Goal: Information Seeking & Learning: Learn about a topic

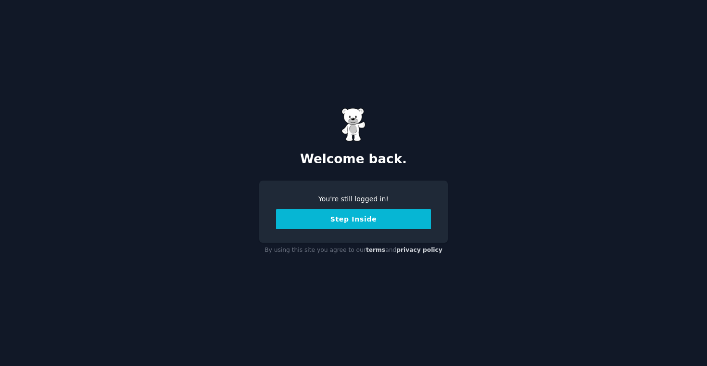
click at [362, 227] on button "Step Inside" at bounding box center [353, 219] width 155 height 20
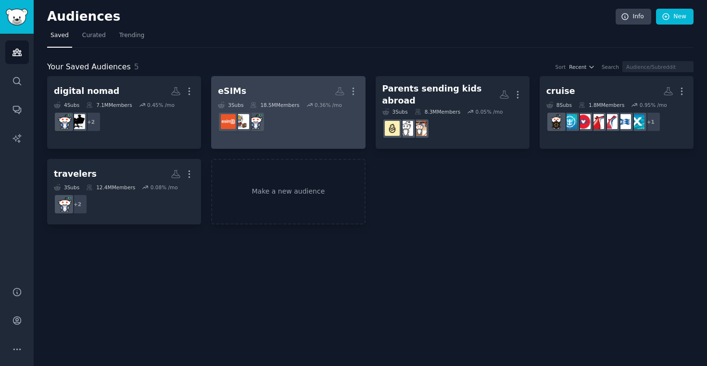
click at [264, 96] on h2 "eSIMs More" at bounding box center [288, 91] width 140 height 17
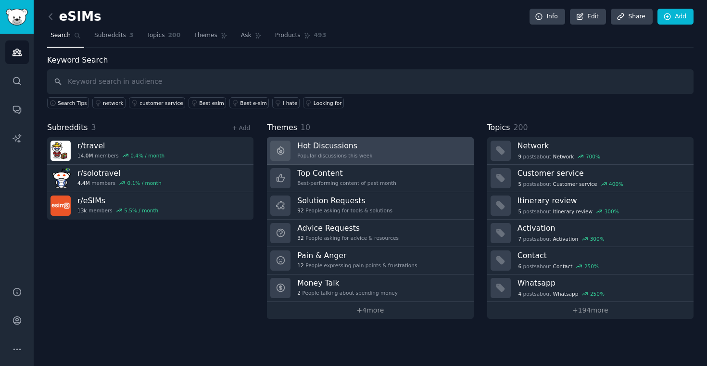
click at [356, 152] on div "Hot Discussions Popular discussions this week" at bounding box center [334, 150] width 75 height 20
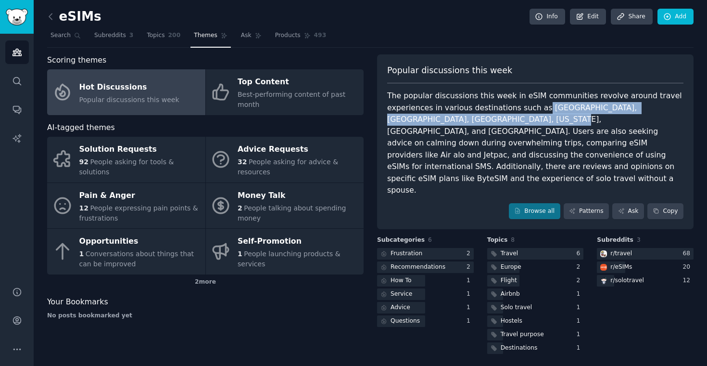
drag, startPoint x: 536, startPoint y: 105, endPoint x: 488, endPoint y: 123, distance: 51.5
click at [484, 123] on div "The popular discussions this week in eSIM communities revolve around travel exp…" at bounding box center [535, 143] width 296 height 106
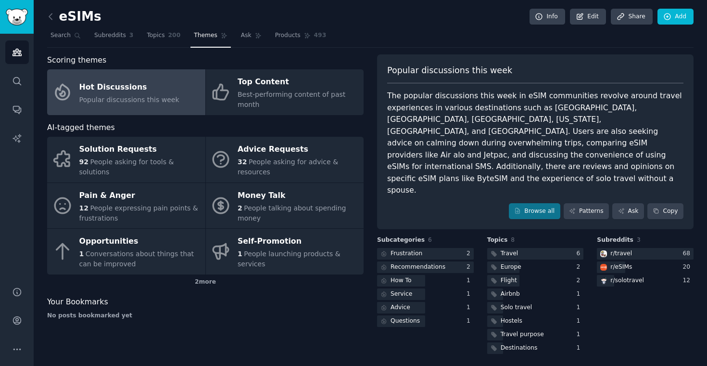
click at [513, 125] on div "The popular discussions this week in eSIM communities revolve around travel exp…" at bounding box center [535, 143] width 296 height 106
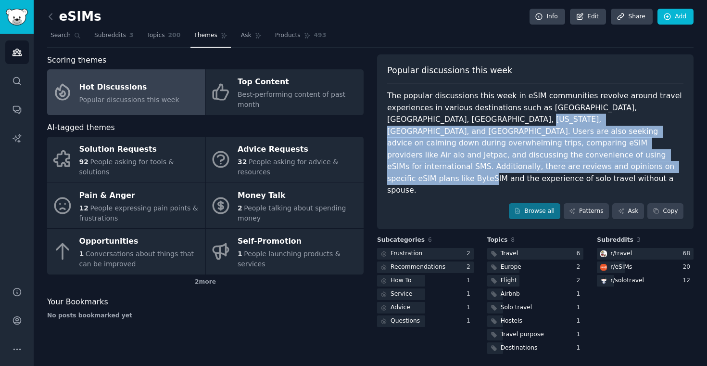
drag, startPoint x: 455, startPoint y: 119, endPoint x: 465, endPoint y: 161, distance: 43.1
click at [465, 161] on div "The popular discussions this week in eSIM communities revolve around travel exp…" at bounding box center [535, 143] width 296 height 106
click at [465, 159] on div "The popular discussions this week in eSIM communities revolve around travel exp…" at bounding box center [535, 143] width 296 height 106
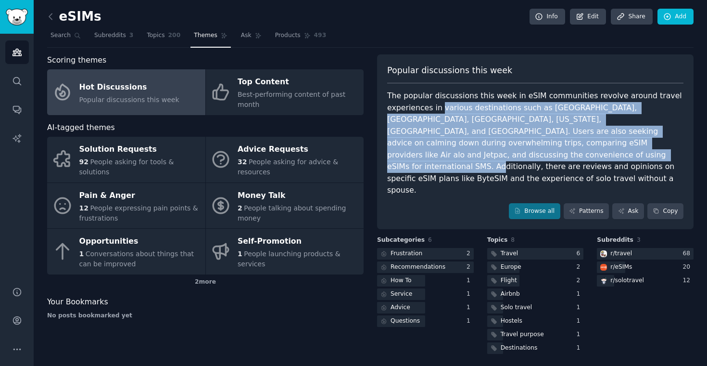
drag, startPoint x: 465, startPoint y: 159, endPoint x: 441, endPoint y: 108, distance: 57.0
click at [441, 108] on div "The popular discussions this week in eSIM communities revolve around travel exp…" at bounding box center [535, 143] width 296 height 106
click at [476, 125] on div "The popular discussions this week in eSIM communities revolve around travel exp…" at bounding box center [535, 143] width 296 height 106
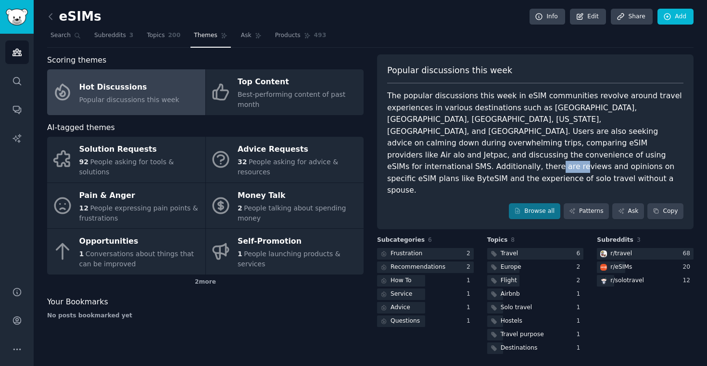
drag, startPoint x: 526, startPoint y: 153, endPoint x: 553, endPoint y: 153, distance: 27.4
click at [553, 153] on div "The popular discussions this week in eSIM communities revolve around travel exp…" at bounding box center [535, 143] width 296 height 106
copy div "ByteSIM"
click at [470, 139] on div "The popular discussions this week in eSIM communities revolve around travel exp…" at bounding box center [535, 143] width 296 height 106
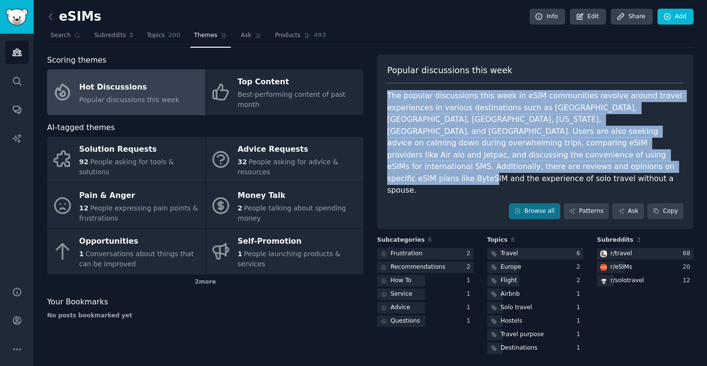
drag, startPoint x: 465, startPoint y: 168, endPoint x: 385, endPoint y: 97, distance: 107.7
click at [385, 97] on div "Popular discussions this week The popular discussions this week in [GEOGRAPHIC_…" at bounding box center [535, 141] width 317 height 175
click at [417, 122] on div "The popular discussions this week in eSIM communities revolve around travel exp…" at bounding box center [535, 143] width 296 height 106
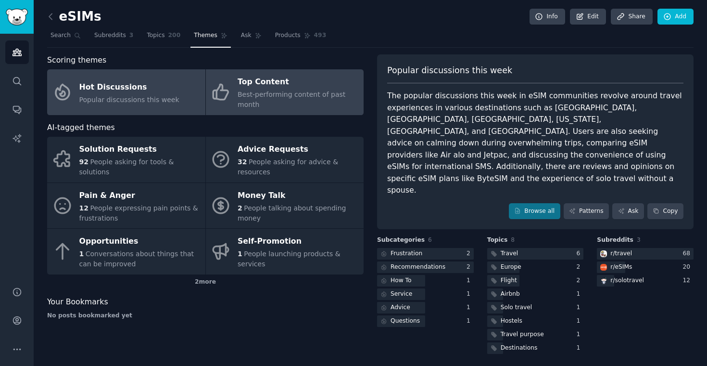
click at [281, 90] on div "Best-performing content of past month" at bounding box center [298, 99] width 121 height 20
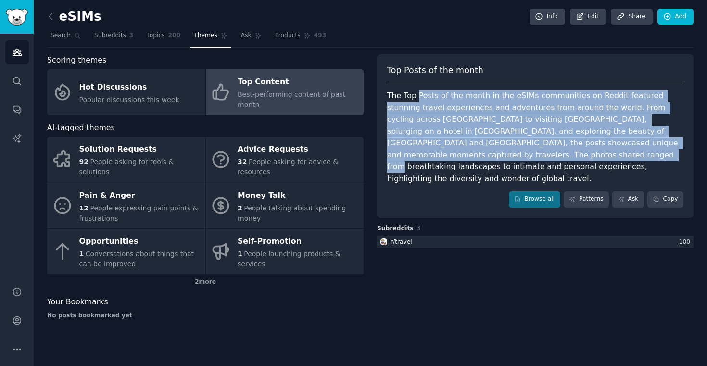
drag, startPoint x: 419, startPoint y: 93, endPoint x: 478, endPoint y: 158, distance: 88.2
click at [478, 158] on div "The Top Posts of the month in the eSIMs communities on Reddit featured stunning…" at bounding box center [535, 137] width 296 height 94
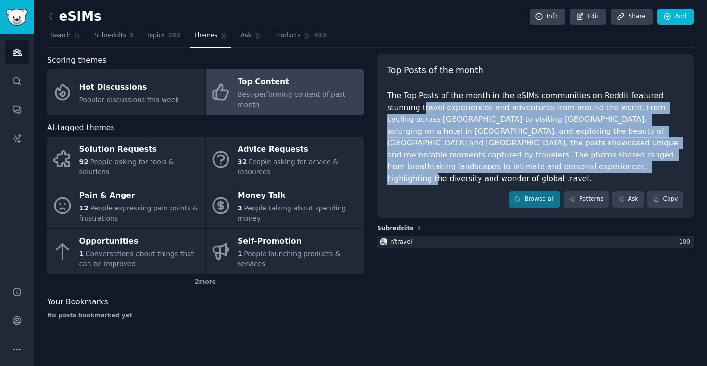
drag, startPoint x: 391, startPoint y: 112, endPoint x: 466, endPoint y: 170, distance: 95.1
click at [466, 170] on div "The Top Posts of the month in the eSIMs communities on Reddit featured stunning…" at bounding box center [535, 137] width 296 height 94
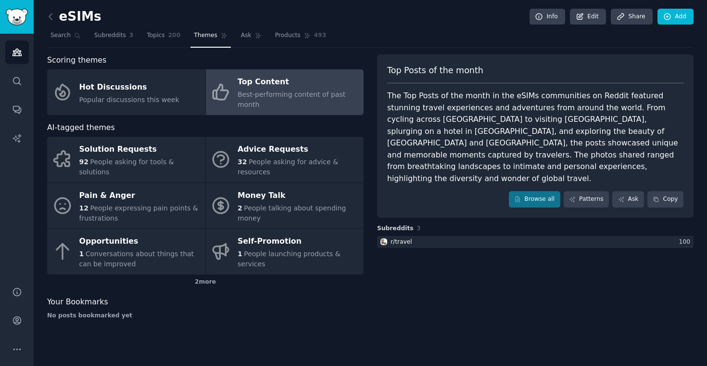
click at [477, 168] on div "The Top Posts of the month in the eSIMs communities on Reddit featured stunning…" at bounding box center [535, 137] width 296 height 94
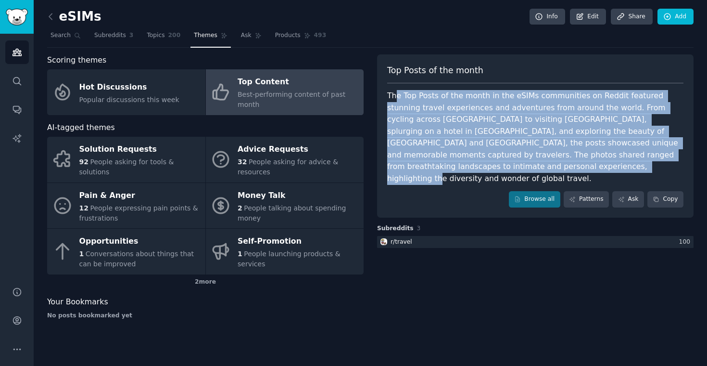
drag, startPoint x: 480, startPoint y: 165, endPoint x: 397, endPoint y: 97, distance: 106.6
click at [397, 97] on div "The Top Posts of the month in the eSIMs communities on Reddit featured stunning…" at bounding box center [535, 137] width 296 height 94
click at [422, 107] on div "The Top Posts of the month in the eSIMs communities on Reddit featured stunning…" at bounding box center [535, 137] width 296 height 94
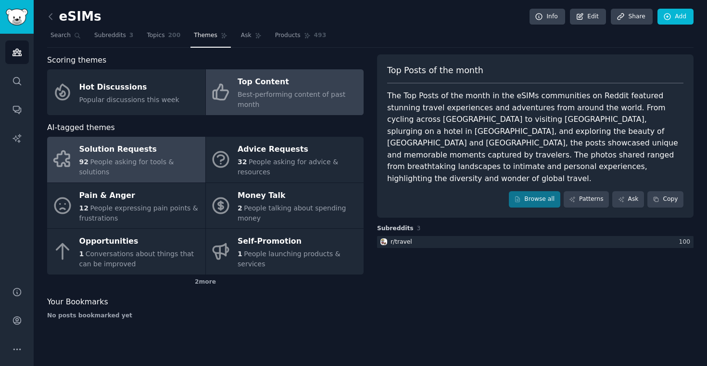
click at [153, 165] on span "People asking for tools & solutions" at bounding box center [126, 167] width 95 height 18
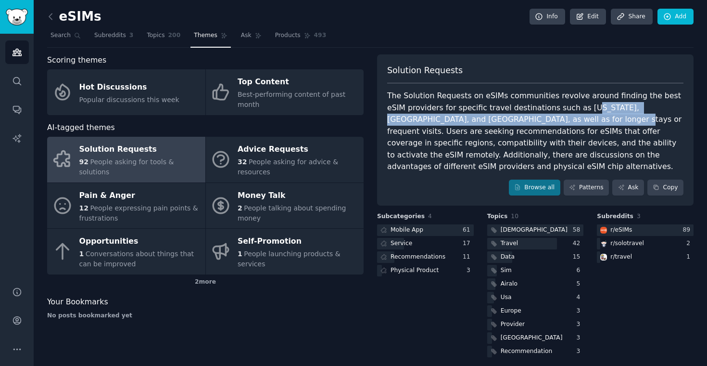
drag, startPoint x: 564, startPoint y: 104, endPoint x: 514, endPoint y: 119, distance: 52.1
click at [514, 119] on div "The Solution Requests on eSIMs communities revolve around finding the best eSIM…" at bounding box center [535, 131] width 296 height 83
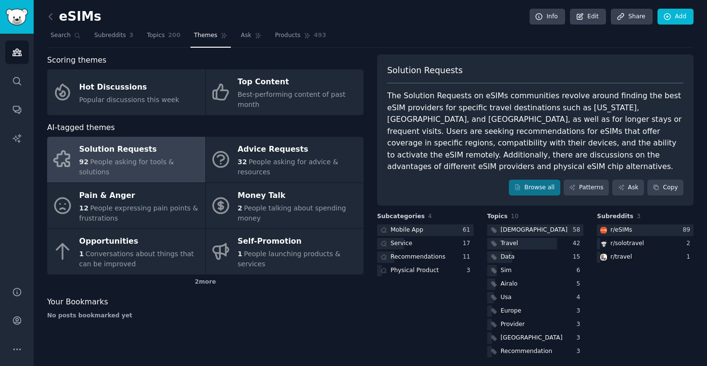
click at [488, 140] on div "The Solution Requests on eSIMs communities revolve around finding the best eSIM…" at bounding box center [535, 131] width 296 height 83
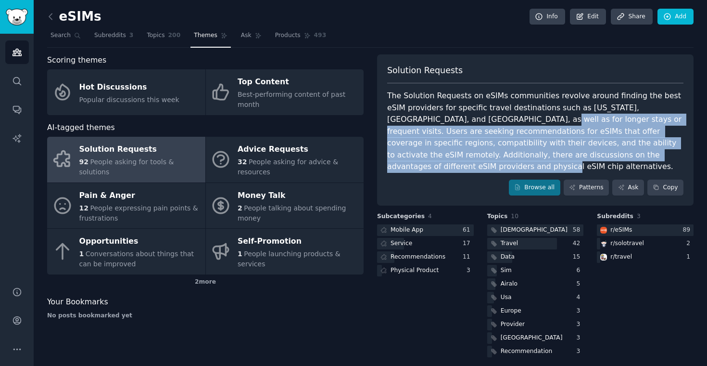
drag, startPoint x: 450, startPoint y: 116, endPoint x: 614, endPoint y: 151, distance: 168.0
click at [614, 151] on div "The Solution Requests on eSIMs communities revolve around finding the best eSIM…" at bounding box center [535, 131] width 296 height 83
click at [611, 151] on div "The Solution Requests on eSIMs communities revolve around finding the best eSIM…" at bounding box center [535, 131] width 296 height 83
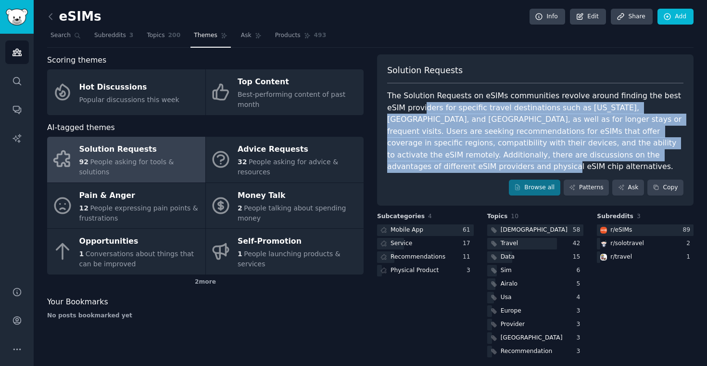
drag, startPoint x: 611, startPoint y: 151, endPoint x: 404, endPoint y: 104, distance: 212.9
click at [404, 104] on div "The Solution Requests on eSIMs communities revolve around finding the best eSIM…" at bounding box center [535, 131] width 296 height 83
click at [405, 121] on div "The Solution Requests on eSIMs communities revolve around finding the best eSIM…" at bounding box center [535, 131] width 296 height 83
drag, startPoint x: 399, startPoint y: 113, endPoint x: 626, endPoint y: 150, distance: 229.7
click at [626, 150] on div "The Solution Requests on eSIMs communities revolve around finding the best eSIM…" at bounding box center [535, 131] width 296 height 83
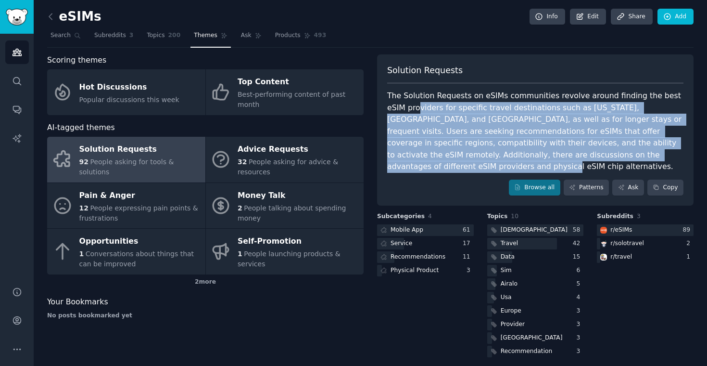
click at [625, 150] on div "The Solution Requests on eSIMs communities revolve around finding the best eSIM…" at bounding box center [535, 131] width 296 height 83
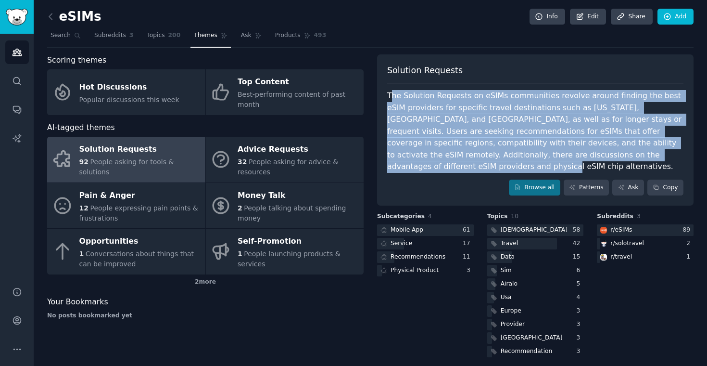
drag, startPoint x: 394, startPoint y: 96, endPoint x: 603, endPoint y: 150, distance: 216.1
click at [603, 150] on div "The Solution Requests on eSIMs communities revolve around finding the best eSIM…" at bounding box center [535, 131] width 296 height 83
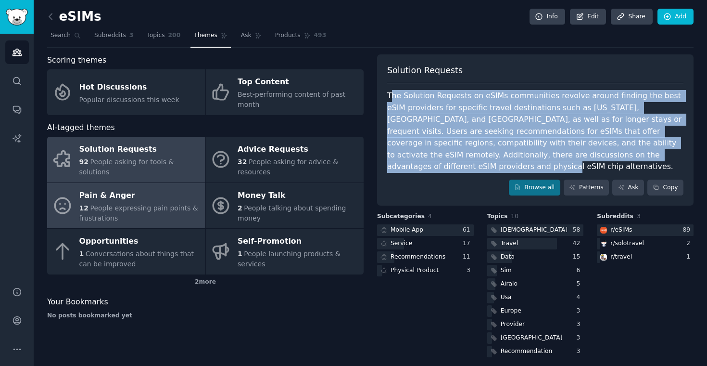
click at [104, 203] on div "12 People expressing pain points & frustrations" at bounding box center [139, 213] width 121 height 20
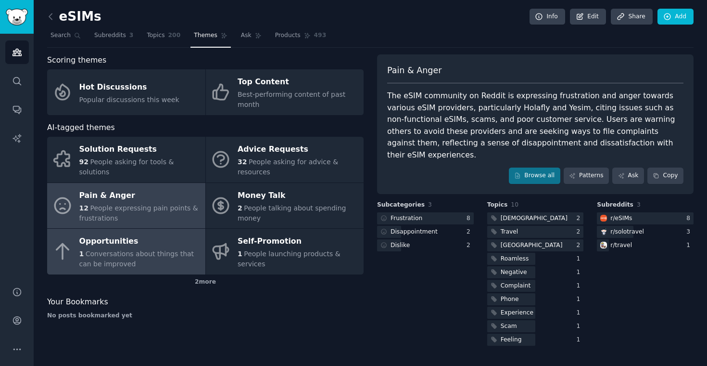
click at [142, 251] on span "Conversations about things that can be improved" at bounding box center [136, 259] width 115 height 18
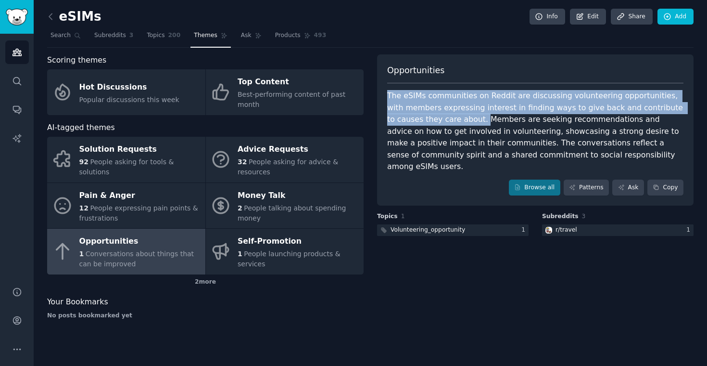
drag, startPoint x: 388, startPoint y: 93, endPoint x: 446, endPoint y: 122, distance: 65.4
click at [446, 122] on div "The eSIMs communities on Reddit are discussing volunteering opportunities, with…" at bounding box center [535, 131] width 296 height 83
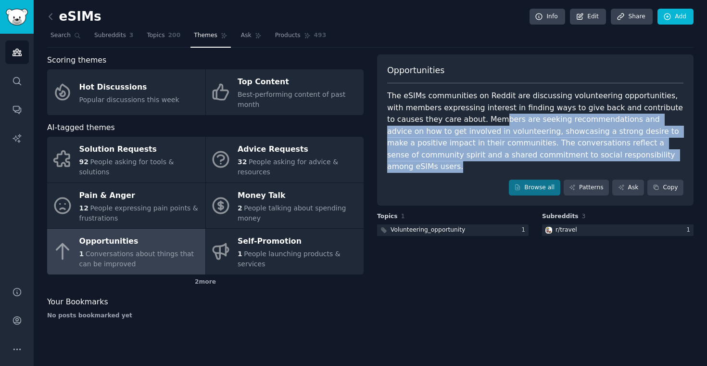
drag, startPoint x: 463, startPoint y: 120, endPoint x: 611, endPoint y: 151, distance: 150.5
click at [611, 151] on div "The eSIMs communities on Reddit are discussing volunteering opportunities, with…" at bounding box center [535, 131] width 296 height 83
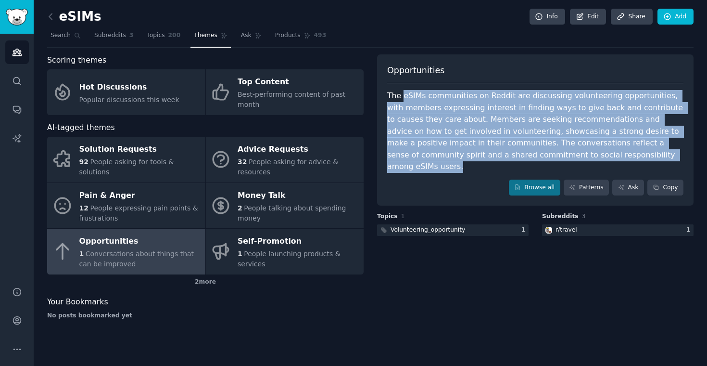
drag, startPoint x: 609, startPoint y: 151, endPoint x: 403, endPoint y: 98, distance: 213.1
click at [403, 98] on div "The eSIMs communities on Reddit are discussing volunteering opportunities, with…" at bounding box center [535, 131] width 296 height 83
click at [426, 105] on div "The eSIMs communities on Reddit are discussing volunteering opportunities, with…" at bounding box center [535, 131] width 296 height 83
drag, startPoint x: 410, startPoint y: 92, endPoint x: 588, endPoint y: 152, distance: 187.7
click at [588, 152] on div "The eSIMs communities on Reddit are discussing volunteering opportunities, with…" at bounding box center [535, 131] width 296 height 83
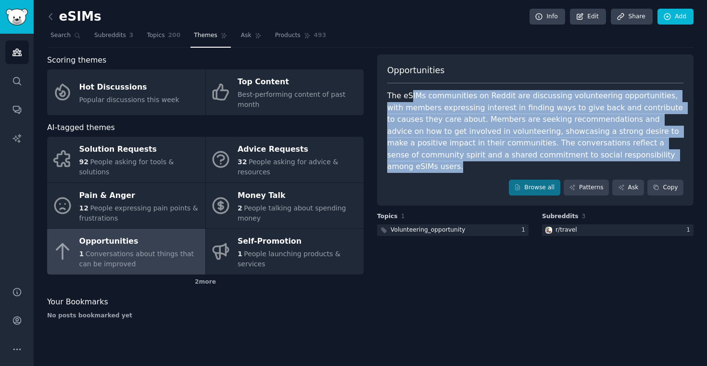
click at [588, 152] on div "The eSIMs communities on Reddit are discussing volunteering opportunities, with…" at bounding box center [535, 131] width 296 height 83
drag, startPoint x: 592, startPoint y: 152, endPoint x: 393, endPoint y: 97, distance: 207.1
click at [393, 97] on div "The eSIMs communities on Reddit are discussing volunteering opportunities, with…" at bounding box center [535, 131] width 296 height 83
click at [446, 111] on div "The eSIMs communities on Reddit are discussing volunteering opportunities, with…" at bounding box center [535, 131] width 296 height 83
drag, startPoint x: 387, startPoint y: 95, endPoint x: 585, endPoint y: 150, distance: 205.2
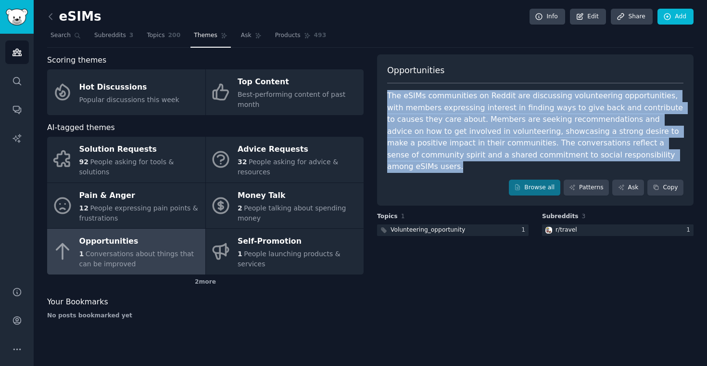
click at [585, 150] on div "The eSIMs communities on Reddit are discussing volunteering opportunities, with…" at bounding box center [535, 131] width 296 height 83
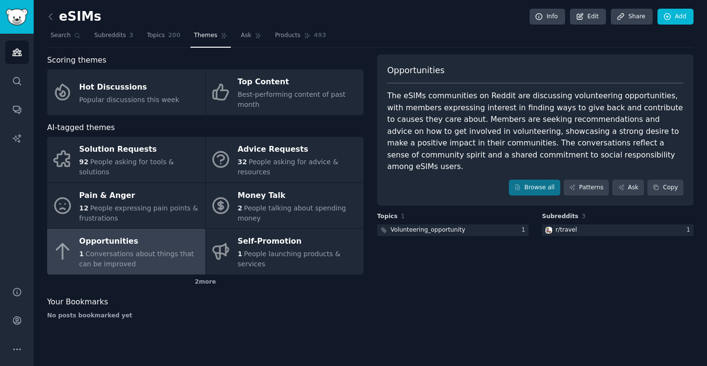
click at [476, 256] on div "Opportunities The eSIMs communities on Reddit are discussing volunteering oppor…" at bounding box center [535, 190] width 317 height 272
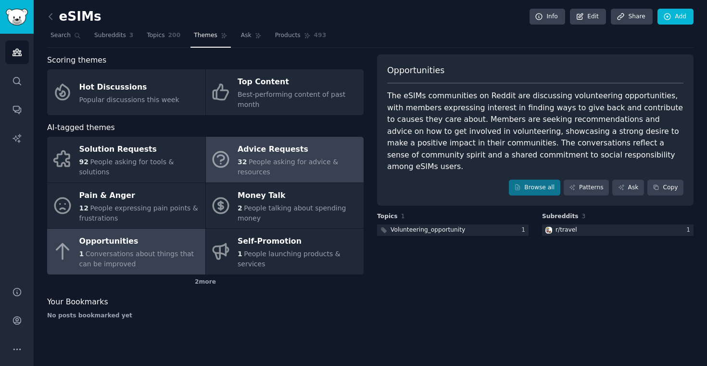
click at [284, 163] on span "People asking for advice & resources" at bounding box center [288, 167] width 101 height 18
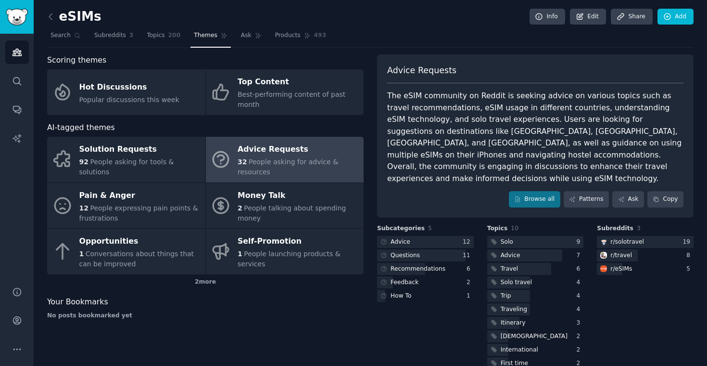
drag, startPoint x: 403, startPoint y: 116, endPoint x: 531, endPoint y: 131, distance: 129.4
click at [526, 131] on div "The eSIM community on Reddit is seeking advice on various topics such as travel…" at bounding box center [535, 137] width 296 height 94
click at [561, 135] on div "The eSIM community on Reddit is seeking advice on various topics such as travel…" at bounding box center [535, 137] width 296 height 94
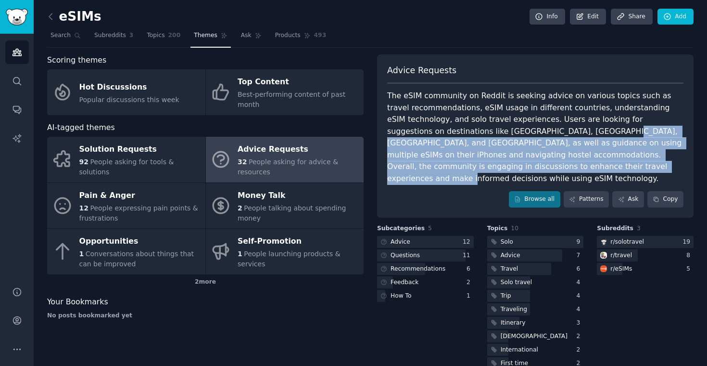
drag, startPoint x: 493, startPoint y: 128, endPoint x: 526, endPoint y: 165, distance: 49.4
click at [526, 165] on div "The eSIM community on Reddit is seeking advice on various topics such as travel…" at bounding box center [535, 137] width 296 height 94
click at [542, 165] on div "The eSIM community on Reddit is seeking advice on various topics such as travel…" at bounding box center [535, 137] width 296 height 94
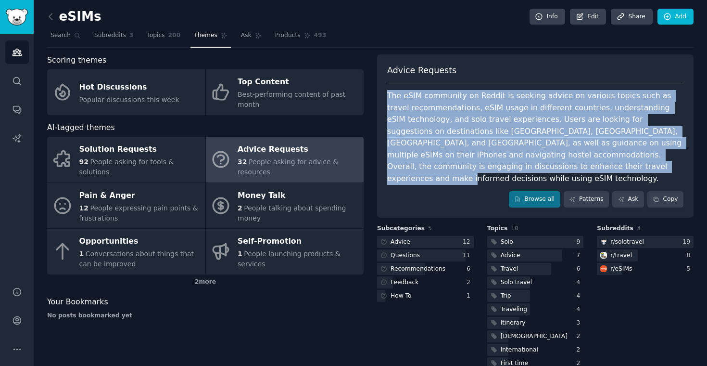
drag, startPoint x: 542, startPoint y: 165, endPoint x: 382, endPoint y: 96, distance: 173.7
click at [382, 96] on div "Advice Requests The eSIM community on Reddit is seeking advice on various topic…" at bounding box center [535, 135] width 317 height 163
click at [432, 126] on div "The eSIM community on Reddit is seeking advice on various topics such as travel…" at bounding box center [535, 137] width 296 height 94
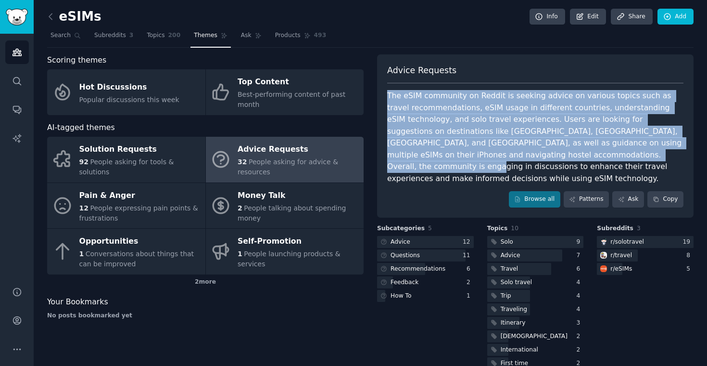
drag, startPoint x: 557, startPoint y: 160, endPoint x: 387, endPoint y: 93, distance: 182.4
click at [387, 93] on div "The eSIM community on Reddit is seeking advice on various topics such as travel…" at bounding box center [535, 137] width 296 height 94
click at [449, 121] on div "The eSIM community on Reddit is seeking advice on various topics such as travel…" at bounding box center [535, 137] width 296 height 94
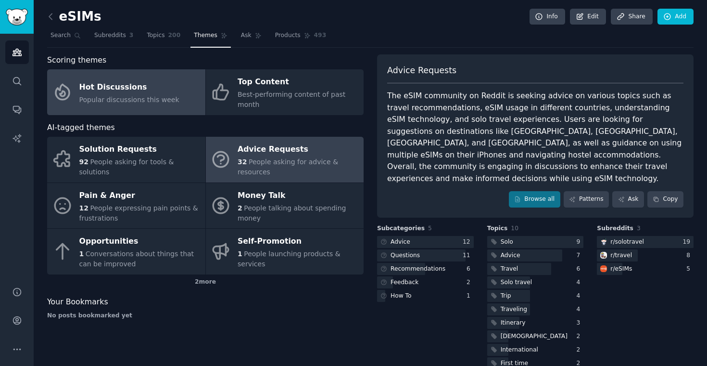
click at [162, 85] on div "Hot Discussions" at bounding box center [129, 86] width 100 height 15
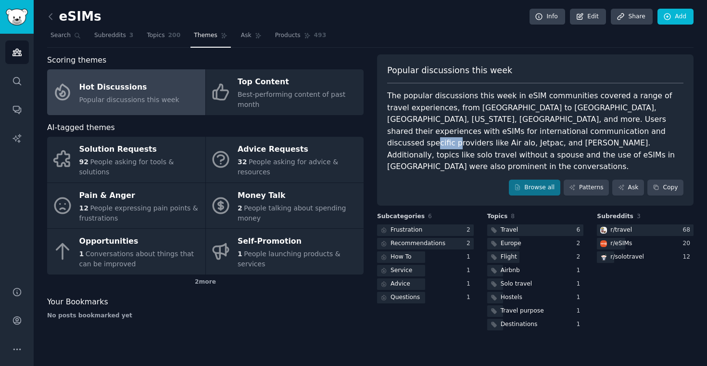
drag, startPoint x: 533, startPoint y: 131, endPoint x: 558, endPoint y: 131, distance: 24.5
click at [558, 131] on div "The popular discussions this week in eSIM communities covered a range of travel…" at bounding box center [535, 131] width 296 height 83
copy div "ByteSIM"
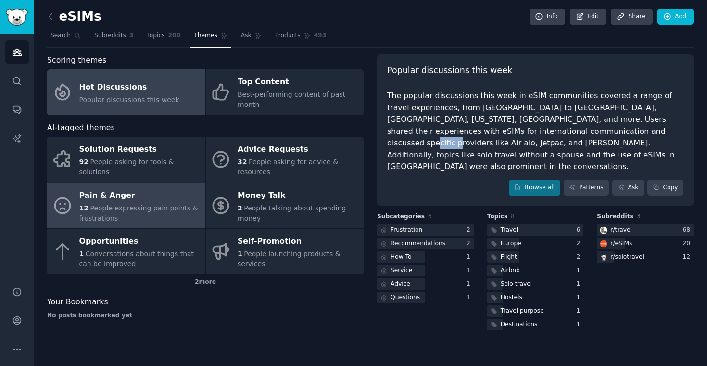
click at [155, 195] on div "Pain & Anger" at bounding box center [139, 195] width 121 height 15
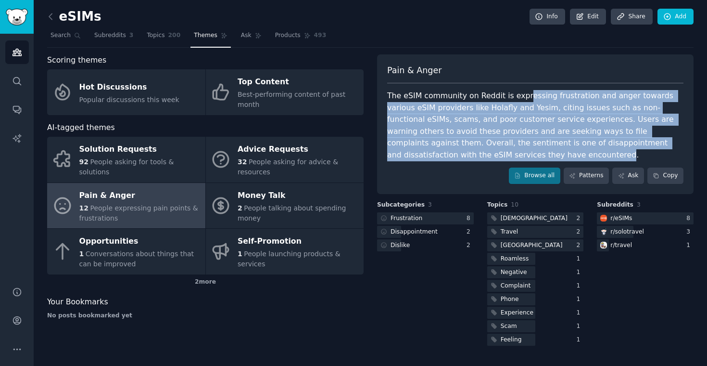
drag, startPoint x: 520, startPoint y: 94, endPoint x: 448, endPoint y: 152, distance: 92.0
click at [448, 152] on div "The eSIM community on Reddit is expressing frustration and anger towards variou…" at bounding box center [535, 125] width 296 height 71
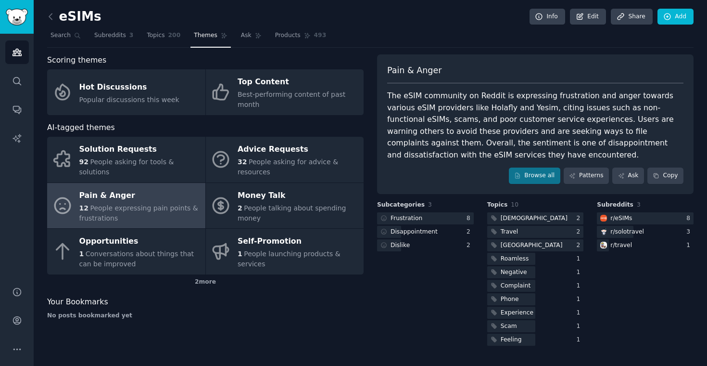
click at [470, 158] on div "The eSIM community on Reddit is expressing frustration and anger towards variou…" at bounding box center [535, 125] width 296 height 71
click at [11, 51] on link "Audiences" at bounding box center [17, 52] width 24 height 24
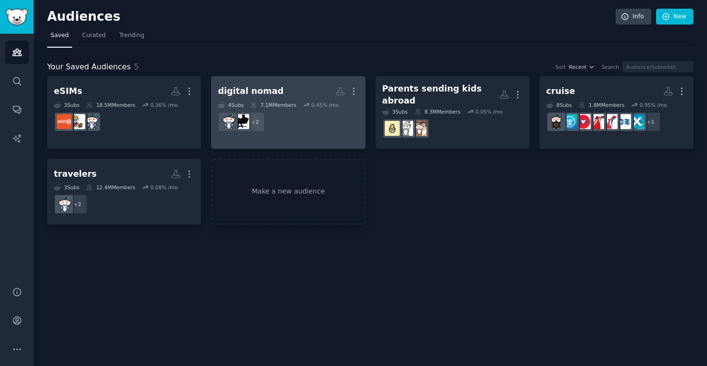
click at [261, 93] on div "digital nomad" at bounding box center [250, 91] width 65 height 12
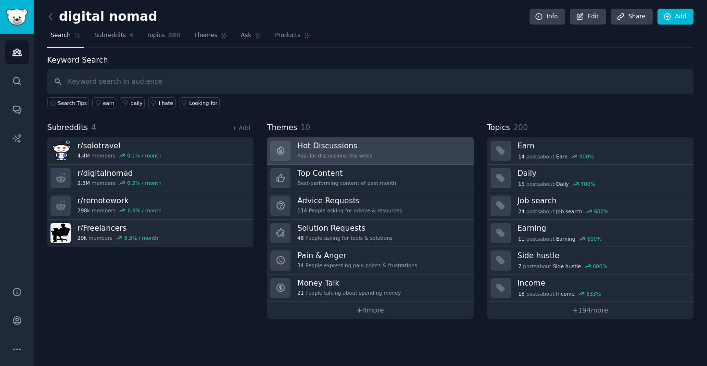
click at [353, 148] on h3 "Hot Discussions" at bounding box center [334, 145] width 75 height 10
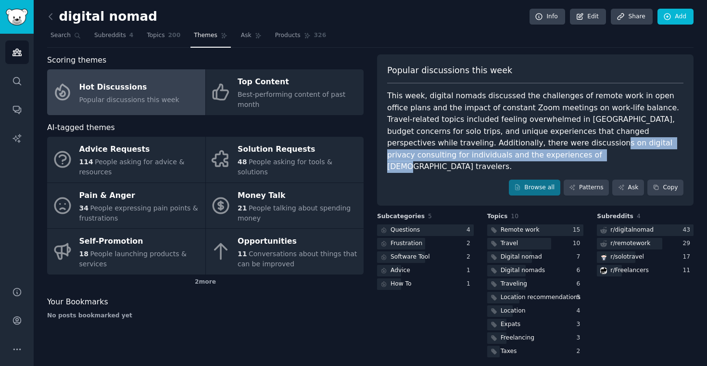
drag, startPoint x: 461, startPoint y: 142, endPoint x: 454, endPoint y: 159, distance: 17.9
click at [454, 159] on div "This week, digital nomads discussed the challenges of remote work in open offic…" at bounding box center [535, 131] width 296 height 83
click at [455, 158] on div "This week, digital nomads discussed the challenges of remote work in open offic…" at bounding box center [535, 131] width 296 height 83
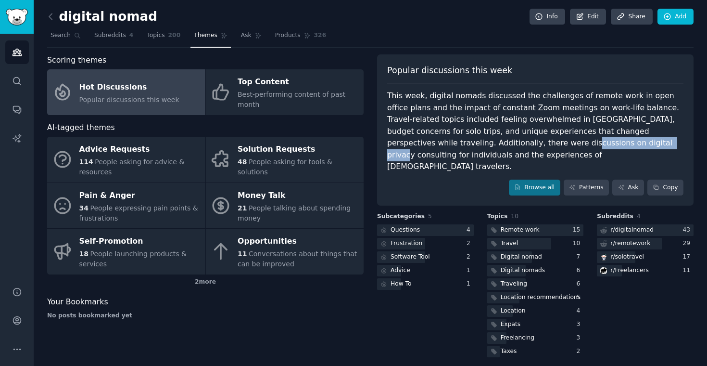
drag, startPoint x: 441, startPoint y: 143, endPoint x: 525, endPoint y: 143, distance: 83.7
click at [525, 143] on div "This week, digital nomads discussed the challenges of remote work in open offic…" at bounding box center [535, 131] width 296 height 83
click at [470, 149] on div "This week, digital nomads discussed the challenges of remote work in open offic…" at bounding box center [535, 131] width 296 height 83
click at [463, 122] on div "This week, digital nomads discussed the challenges of remote work in open offic…" at bounding box center [535, 131] width 296 height 83
drag, startPoint x: 441, startPoint y: 144, endPoint x: 523, endPoint y: 142, distance: 81.8
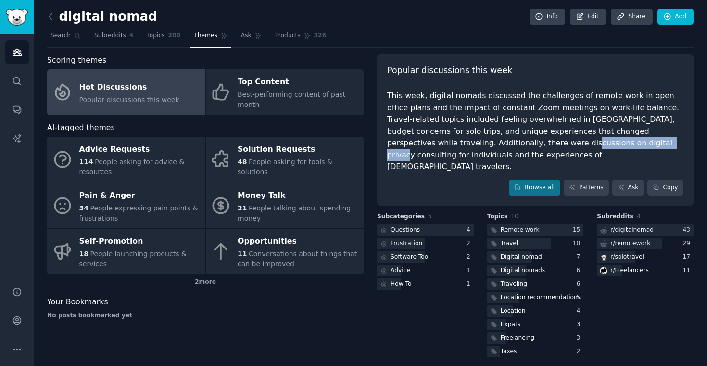
click at [523, 142] on div "This week, digital nomads discussed the challenges of remote work in open offic…" at bounding box center [535, 131] width 296 height 83
click at [469, 127] on div "This week, digital nomads discussed the challenges of remote work in open offic…" at bounding box center [535, 131] width 296 height 83
drag, startPoint x: 441, startPoint y: 143, endPoint x: 574, endPoint y: 142, distance: 133.8
click at [574, 142] on div "This week, digital nomads discussed the challenges of remote work in open offic…" at bounding box center [535, 131] width 296 height 83
copy div "digital privacy consulting for individuals"
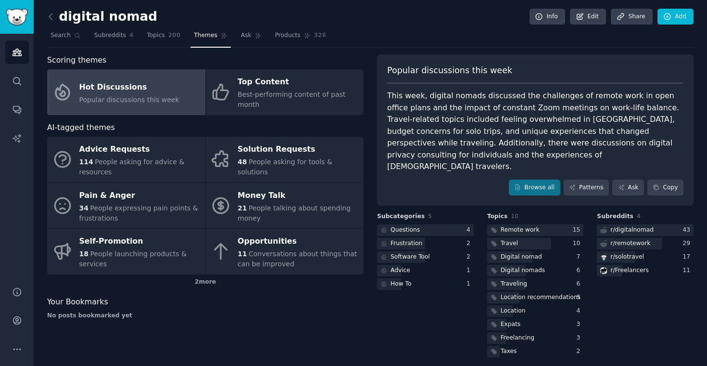
click at [435, 153] on div "This week, digital nomads discussed the challenges of remote work in open offic…" at bounding box center [535, 131] width 296 height 83
drag, startPoint x: 441, startPoint y: 143, endPoint x: 574, endPoint y: 144, distance: 133.8
click at [574, 144] on div "This week, digital nomads discussed the challenges of remote work in open offic…" at bounding box center [535, 131] width 296 height 83
copy div "digital privacy consulting for individuals"
click at [604, 146] on div "This week, digital nomads discussed the challenges of remote work in open offic…" at bounding box center [535, 131] width 296 height 83
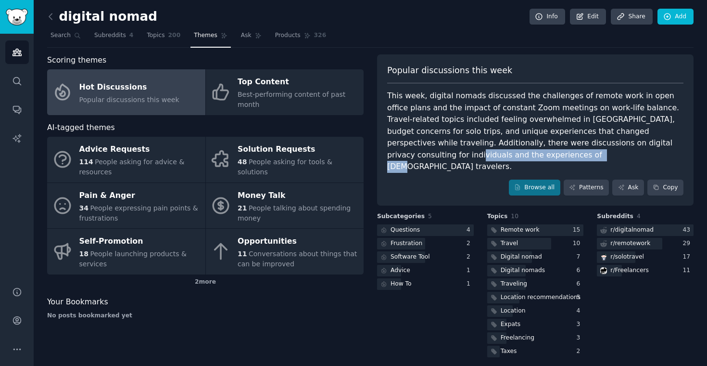
drag, startPoint x: 592, startPoint y: 142, endPoint x: 417, endPoint y: 152, distance: 175.8
click at [417, 152] on div "This week, digital nomads discussed the challenges of remote work in open offic…" at bounding box center [535, 131] width 296 height 83
copy div "the experiences of [DEMOGRAPHIC_DATA] travelers"
click at [510, 124] on div "This week, digital nomads discussed the challenges of remote work in open offic…" at bounding box center [535, 131] width 296 height 83
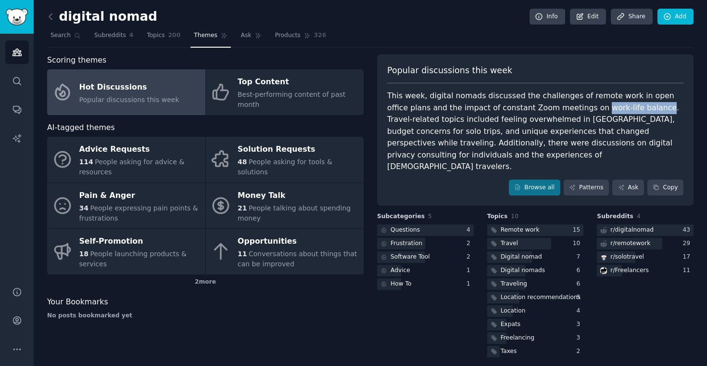
drag, startPoint x: 569, startPoint y: 107, endPoint x: 626, endPoint y: 106, distance: 56.8
click at [626, 106] on div "This week, digital nomads discussed the challenges of remote work in open offic…" at bounding box center [535, 131] width 296 height 83
drag, startPoint x: 424, startPoint y: 107, endPoint x: 625, endPoint y: 107, distance: 201.1
click at [625, 107] on div "This week, digital nomads discussed the challenges of remote work in open offic…" at bounding box center [535, 131] width 296 height 83
copy div "he impact of constant Zoom meetings on work-life balance"
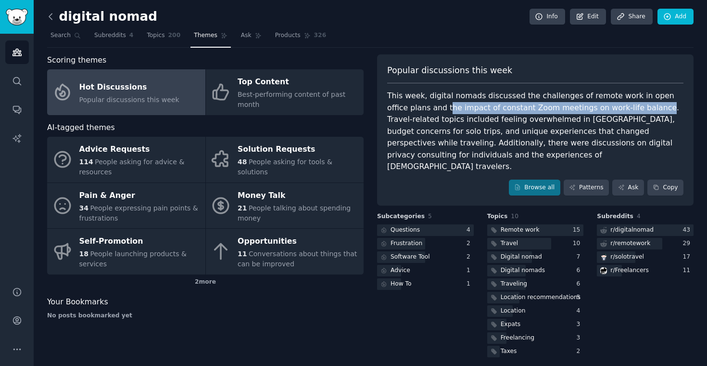
click at [54, 14] on icon at bounding box center [51, 17] width 10 height 10
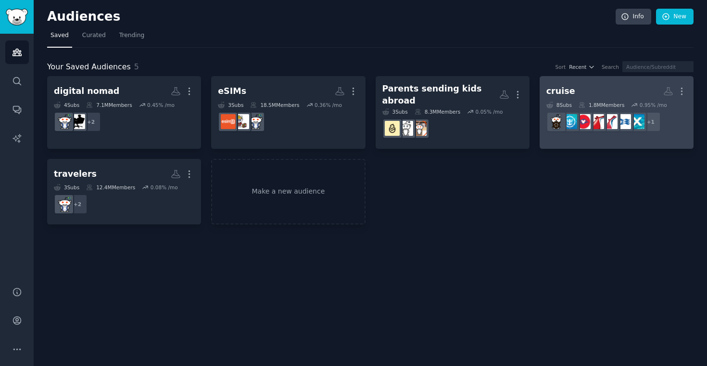
click at [601, 92] on h2 "cruise More" at bounding box center [617, 91] width 140 height 17
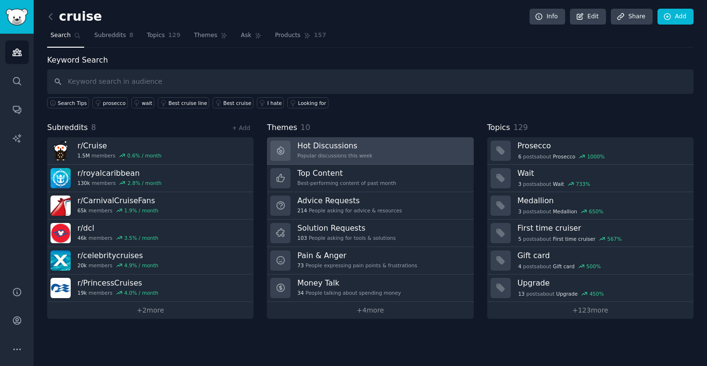
click at [357, 153] on div "Popular discussions this week" at bounding box center [334, 155] width 75 height 7
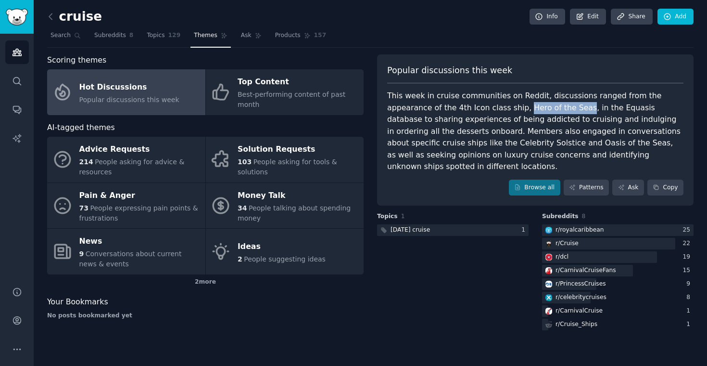
drag, startPoint x: 478, startPoint y: 107, endPoint x: 533, endPoint y: 103, distance: 55.0
click at [533, 103] on div "This week in cruise communities on Reddit, discussions ranged from the appearan…" at bounding box center [535, 131] width 296 height 83
copy div "Hero of the Seas"
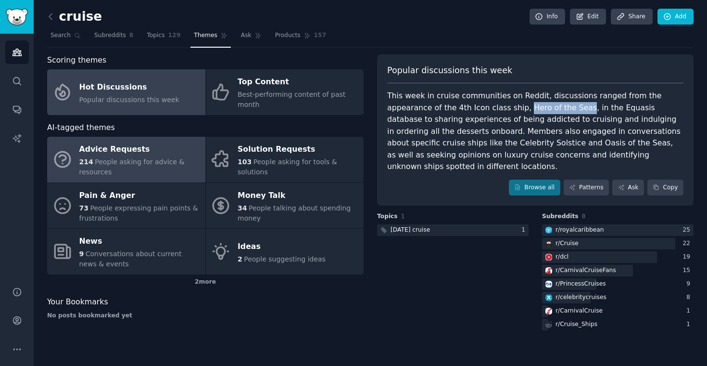
click at [127, 161] on span "People asking for advice & resources" at bounding box center [131, 167] width 105 height 18
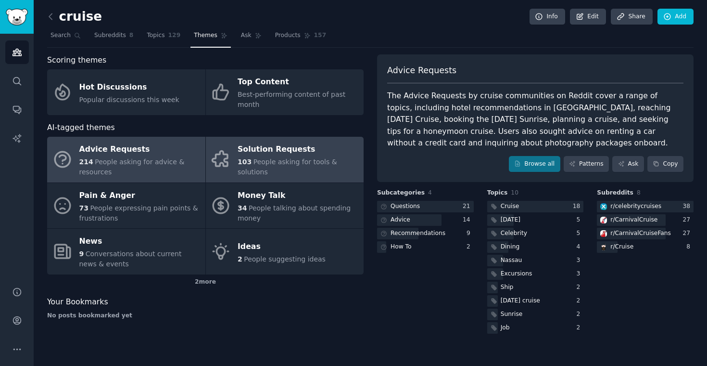
click at [268, 159] on span "People asking for tools & solutions" at bounding box center [288, 167] width 100 height 18
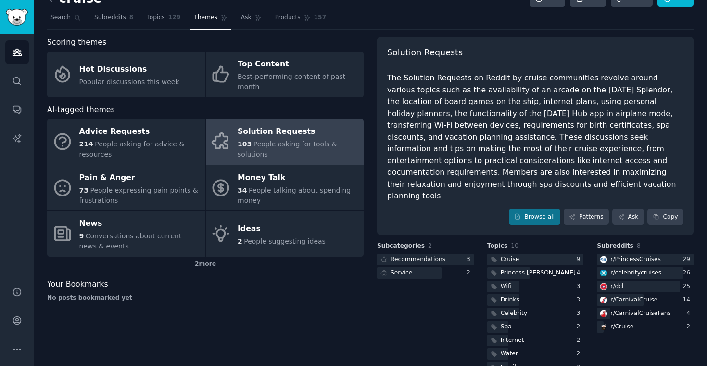
scroll to position [25, 0]
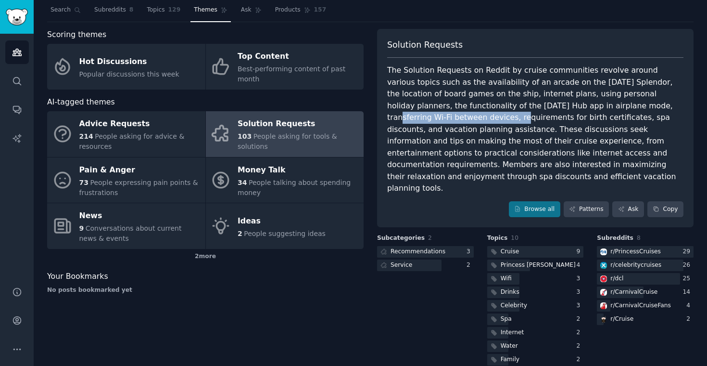
drag, startPoint x: 522, startPoint y: 105, endPoint x: 641, endPoint y: 107, distance: 118.9
click at [641, 107] on div "The Solution Requests on Reddit by cruise communities revolve around various to…" at bounding box center [535, 129] width 296 height 130
copy div "transferring Wi-Fi between devices"
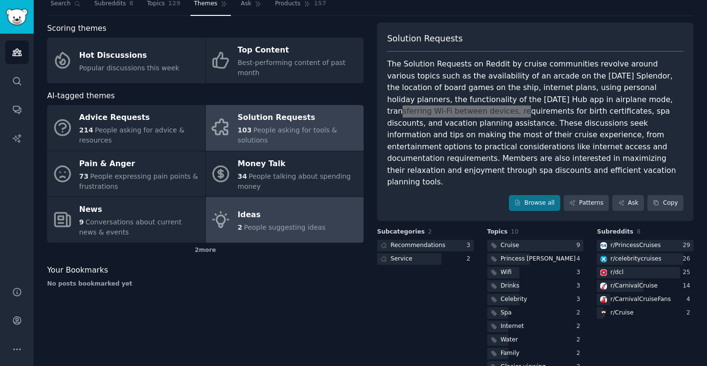
scroll to position [42, 0]
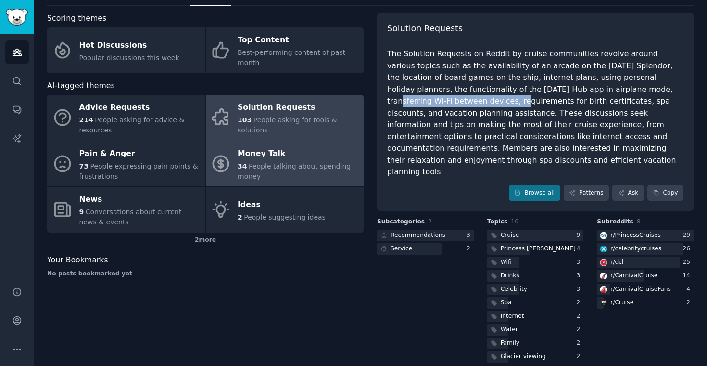
click at [283, 171] on div "34 People talking about spending money" at bounding box center [298, 171] width 121 height 20
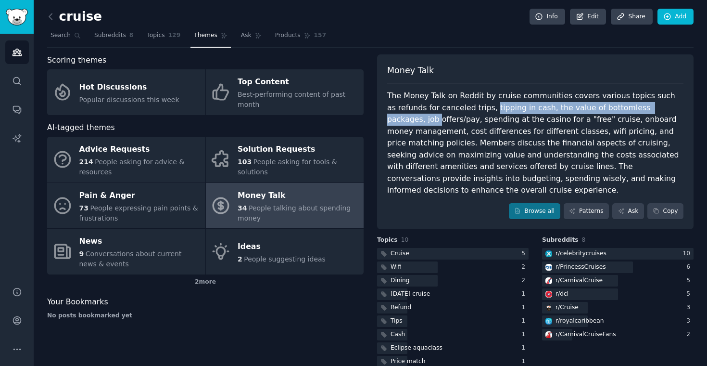
drag, startPoint x: 479, startPoint y: 106, endPoint x: 671, endPoint y: 110, distance: 192.0
click at [671, 110] on div "The Money Talk on Reddit by cruise communities covers various topics such as re…" at bounding box center [535, 143] width 296 height 106
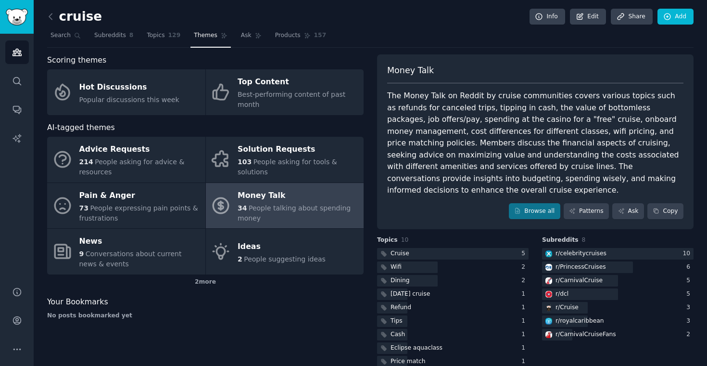
click at [658, 127] on div "The Money Talk on Reddit by cruise communities covers various topics such as re…" at bounding box center [535, 143] width 296 height 106
drag, startPoint x: 424, startPoint y: 119, endPoint x: 565, endPoint y: 120, distance: 141.0
click at [565, 120] on div "The Money Talk on Reddit by cruise communities covers various topics such as re…" at bounding box center [535, 143] width 296 height 106
click at [569, 120] on div "The Money Talk on Reddit by cruise communities covers various topics such as re…" at bounding box center [535, 143] width 296 height 106
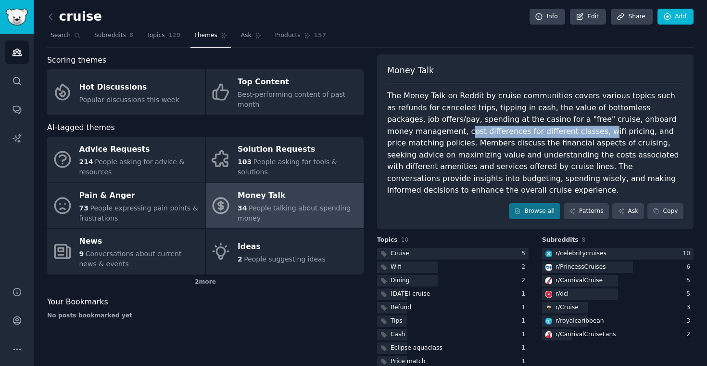
drag, startPoint x: 389, startPoint y: 130, endPoint x: 519, endPoint y: 131, distance: 130.4
click at [519, 131] on div "The Money Talk on Reddit by cruise communities covers various topics such as re…" at bounding box center [535, 143] width 296 height 106
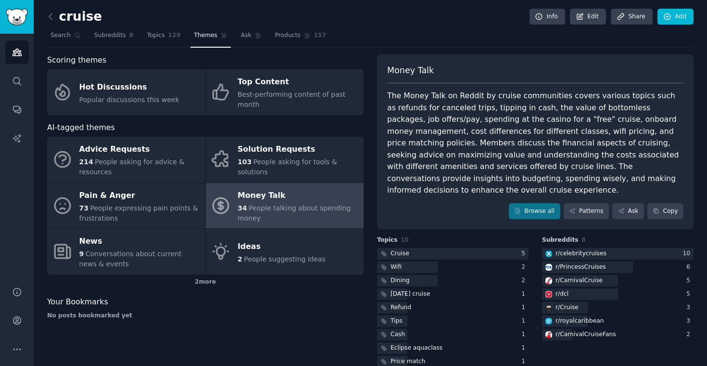
click at [548, 136] on div "The Money Talk on Reddit by cruise communities covers various topics such as re…" at bounding box center [535, 143] width 296 height 106
drag, startPoint x: 569, startPoint y: 130, endPoint x: 664, endPoint y: 133, distance: 95.3
click at [664, 133] on div "The Money Talk on Reddit by cruise communities covers various topics such as re…" at bounding box center [535, 143] width 296 height 106
click at [659, 141] on div "The Money Talk on Reddit by cruise communities covers various topics such as re…" at bounding box center [535, 143] width 296 height 106
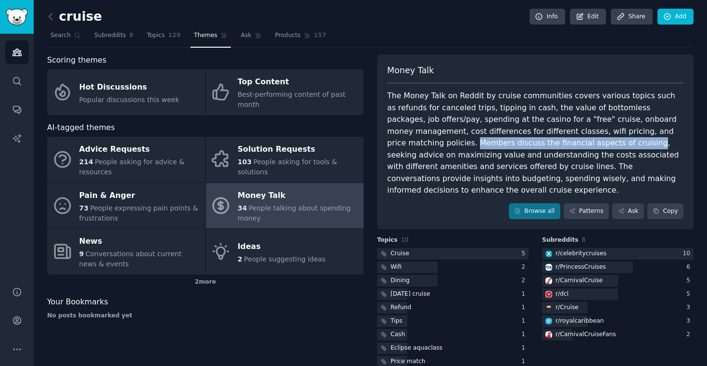
drag, startPoint x: 388, startPoint y: 140, endPoint x: 557, endPoint y: 145, distance: 168.4
click at [557, 145] on div "The Money Talk on Reddit by cruise communities covers various topics such as re…" at bounding box center [535, 143] width 296 height 106
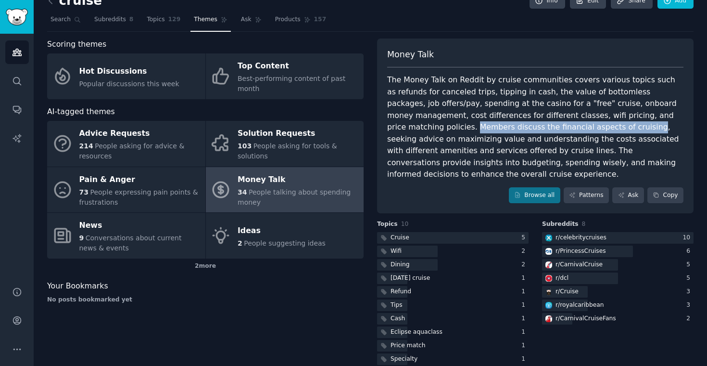
scroll to position [18, 0]
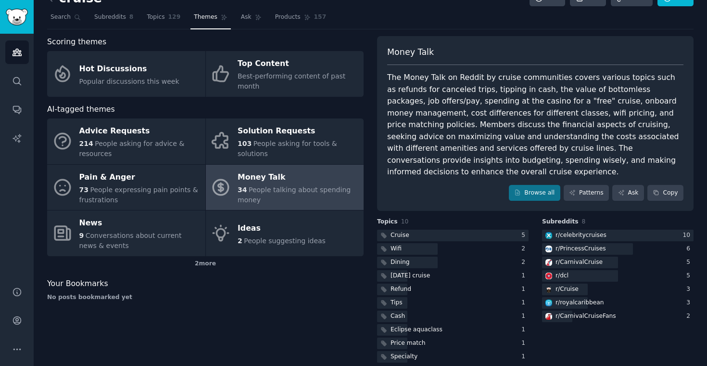
drag, startPoint x: 460, startPoint y: 146, endPoint x: 481, endPoint y: 155, distance: 23.3
click at [481, 155] on div "The Money Talk on Reddit by cruise communities covers various topics such as re…" at bounding box center [535, 125] width 296 height 106
click at [469, 148] on div "The Money Talk on Reddit by cruise communities covers various topics such as re…" at bounding box center [535, 125] width 296 height 106
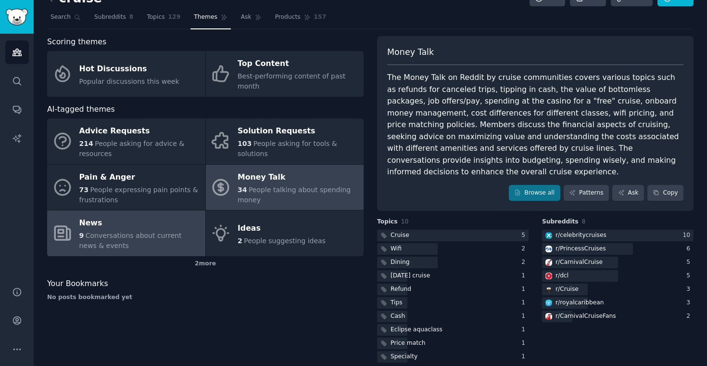
click at [134, 227] on div "News" at bounding box center [139, 223] width 121 height 15
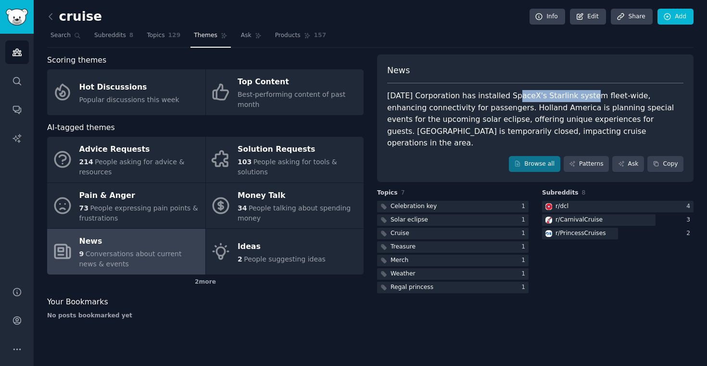
drag, startPoint x: 506, startPoint y: 95, endPoint x: 577, endPoint y: 94, distance: 71.2
click at [577, 94] on div "[DATE] Corporation has installed SpaceX's Starlink system fleet-wide, enhancing…" at bounding box center [535, 119] width 296 height 59
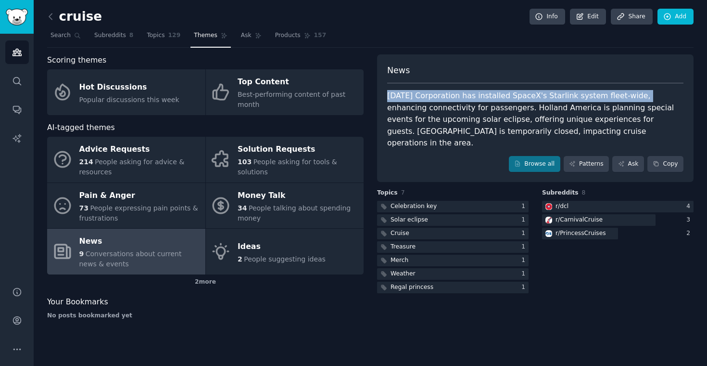
drag, startPoint x: 389, startPoint y: 96, endPoint x: 628, endPoint y: 97, distance: 239.1
click at [628, 97] on div "[DATE] Corporation has installed SpaceX's Starlink system fleet-wide, enhancing…" at bounding box center [535, 119] width 296 height 59
copy div "[DATE] Corporation has installed SpaceX's Starlink system fleet-wide"
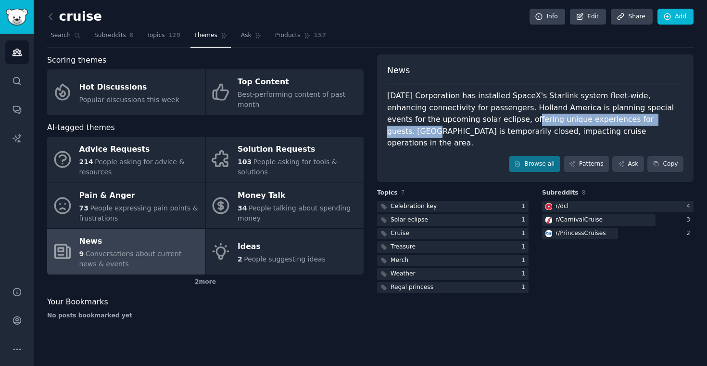
drag, startPoint x: 495, startPoint y: 118, endPoint x: 618, endPoint y: 120, distance: 122.7
click at [618, 120] on div "[DATE] Corporation has installed SpaceX's Starlink system fleet-wide, enhancing…" at bounding box center [535, 119] width 296 height 59
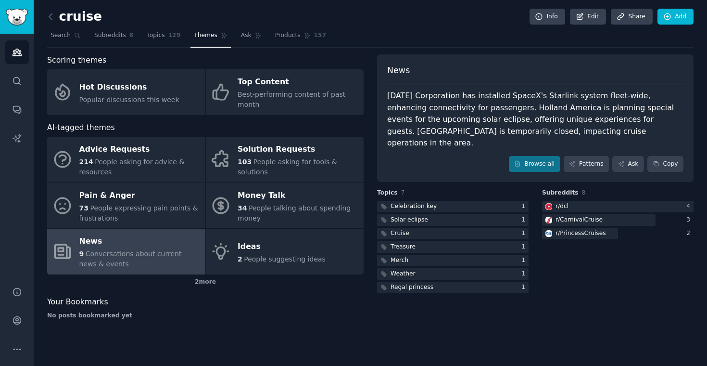
click at [643, 122] on div "[DATE] Corporation has installed SpaceX's Starlink system fleet-wide, enhancing…" at bounding box center [535, 119] width 296 height 59
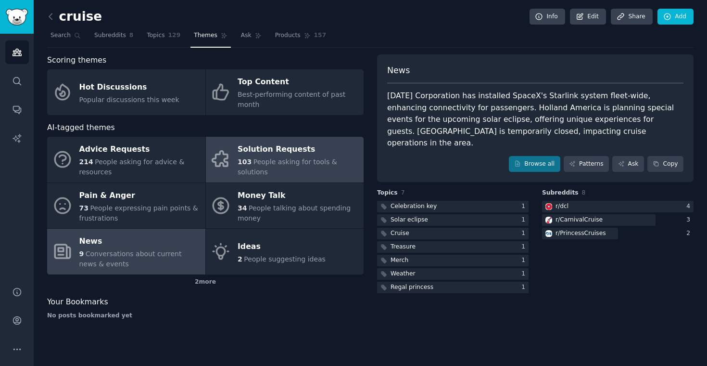
click at [288, 168] on div "103 People asking for tools & solutions" at bounding box center [298, 167] width 121 height 20
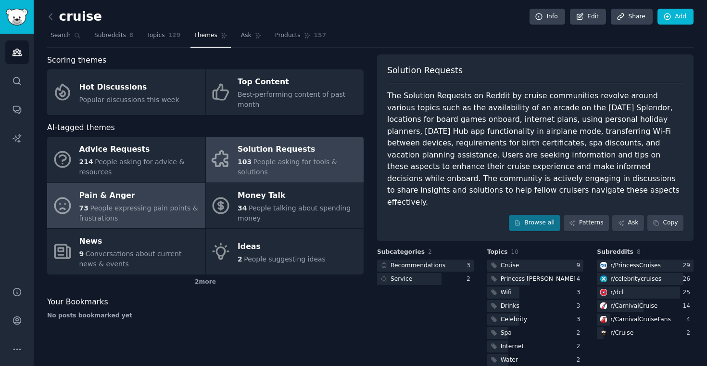
click at [121, 201] on div "Pain & Anger" at bounding box center [139, 195] width 121 height 15
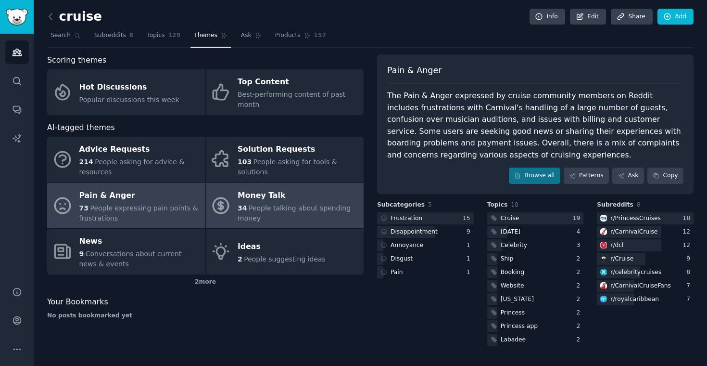
click at [322, 205] on span "People talking about spending money" at bounding box center [294, 213] width 113 height 18
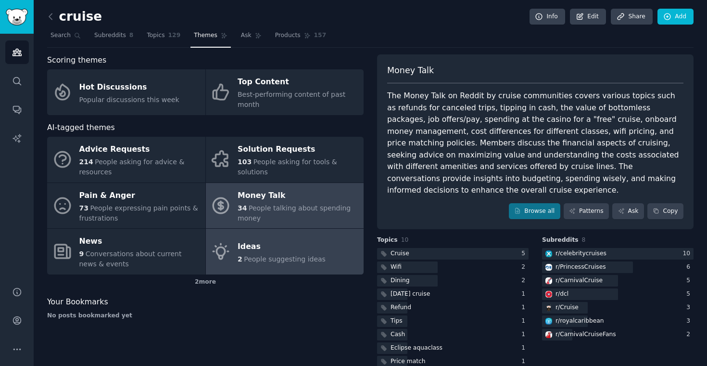
click at [270, 259] on span "People suggesting ideas" at bounding box center [285, 259] width 82 height 8
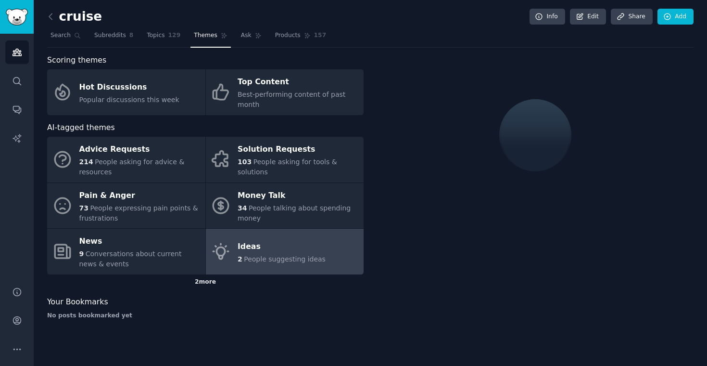
click at [205, 281] on div "2 more" at bounding box center [205, 281] width 317 height 15
